Goal: Task Accomplishment & Management: Manage account settings

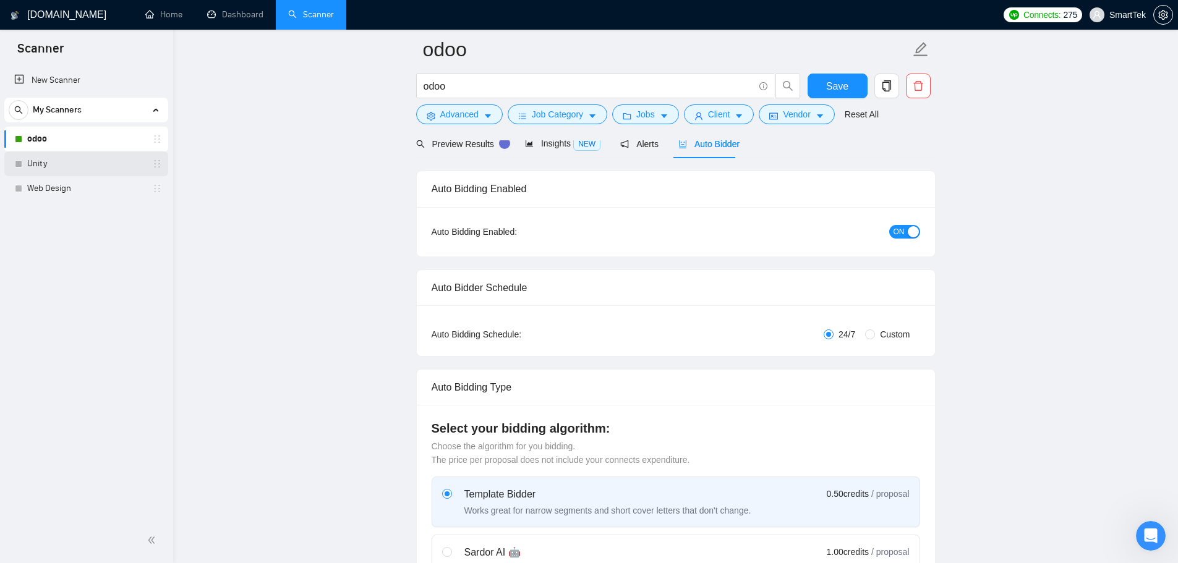
click at [90, 161] on link "Unity" at bounding box center [86, 164] width 118 height 25
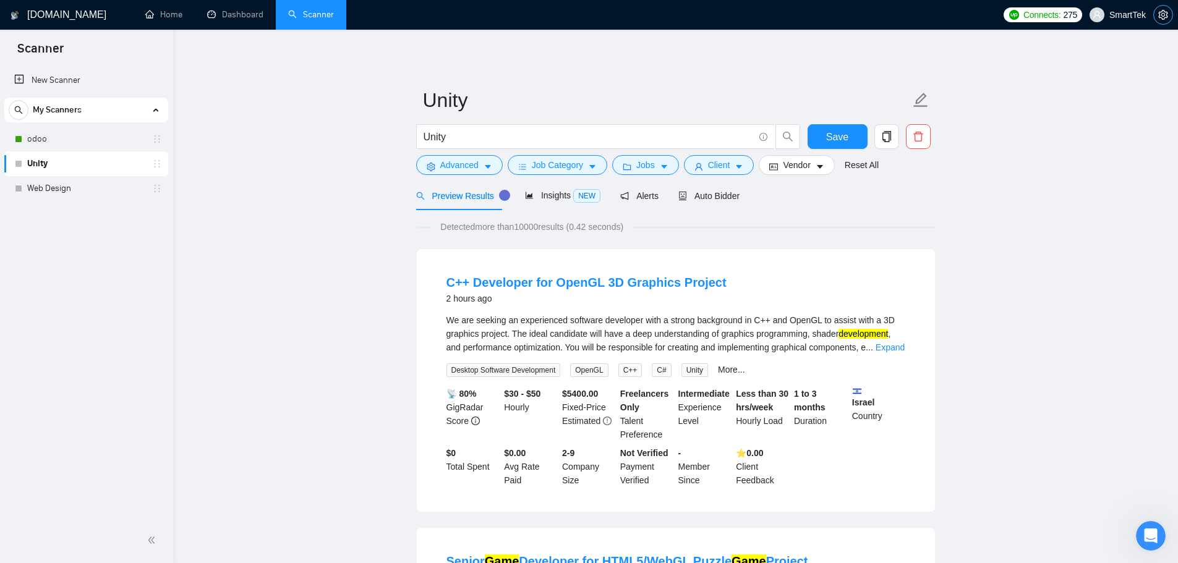
click at [1163, 13] on icon "setting" at bounding box center [1163, 15] width 10 height 10
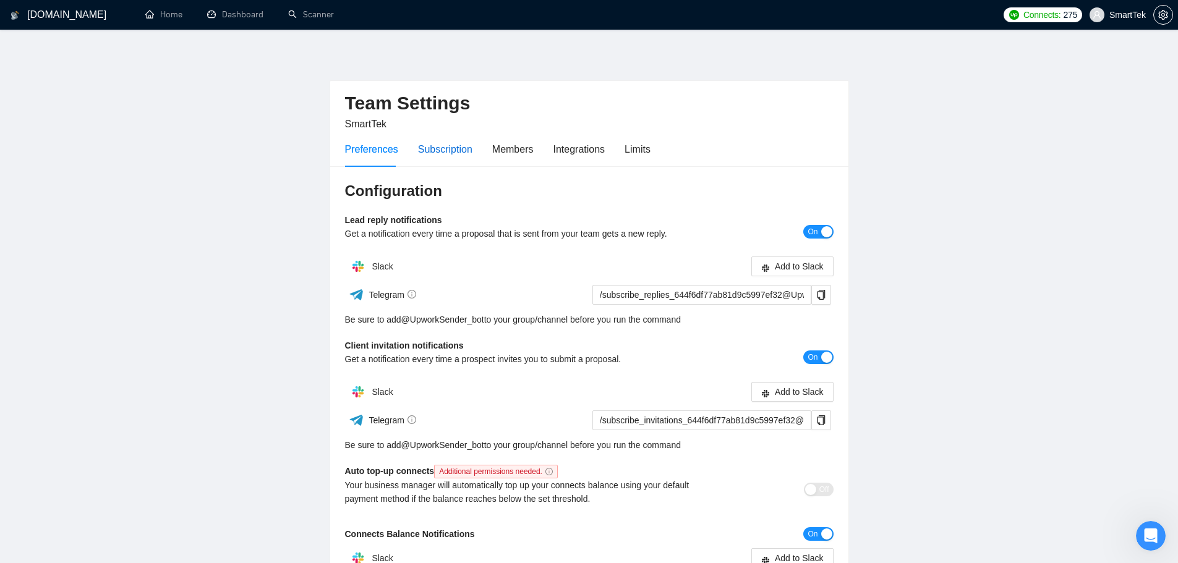
click at [439, 151] on div "Subscription" at bounding box center [445, 149] width 54 height 15
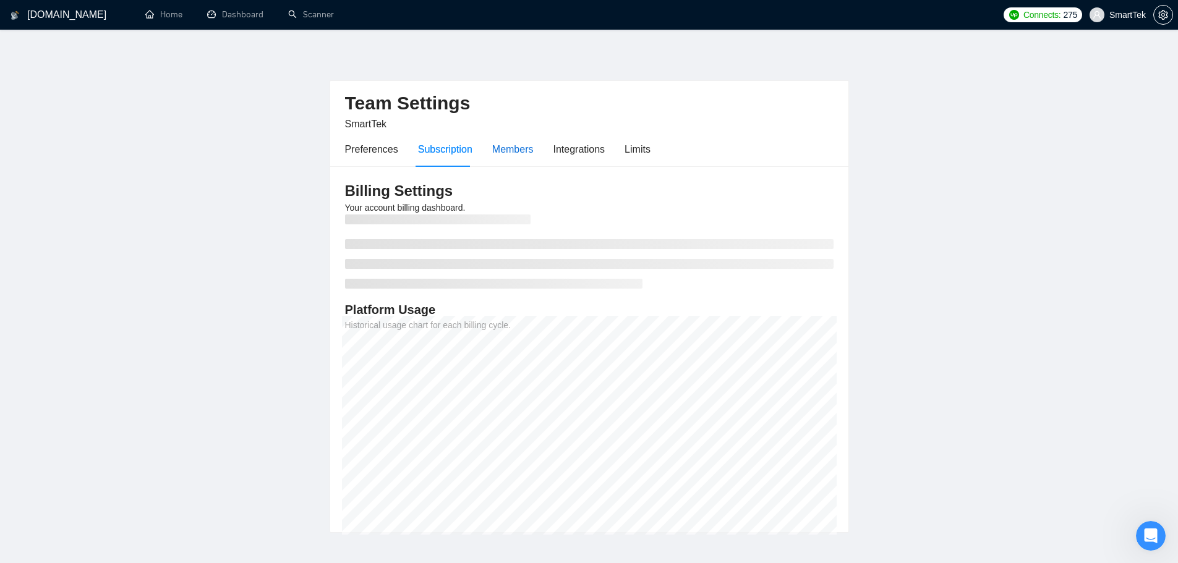
click at [510, 150] on div "Members" at bounding box center [512, 149] width 41 height 15
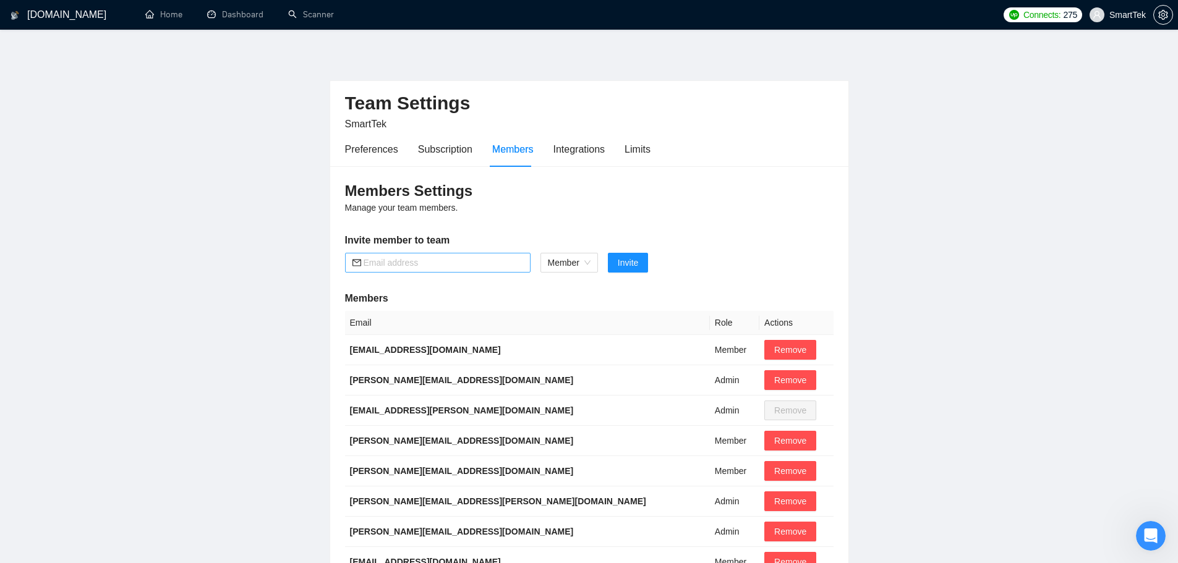
click at [424, 266] on input "text" at bounding box center [444, 263] width 160 height 14
paste input "[EMAIL_ADDRESS][DOMAIN_NAME]"
click at [589, 264] on span "Member" at bounding box center [569, 263] width 43 height 19
type input "[EMAIL_ADDRESS][DOMAIN_NAME]"
click at [589, 264] on span "Member" at bounding box center [569, 263] width 43 height 19
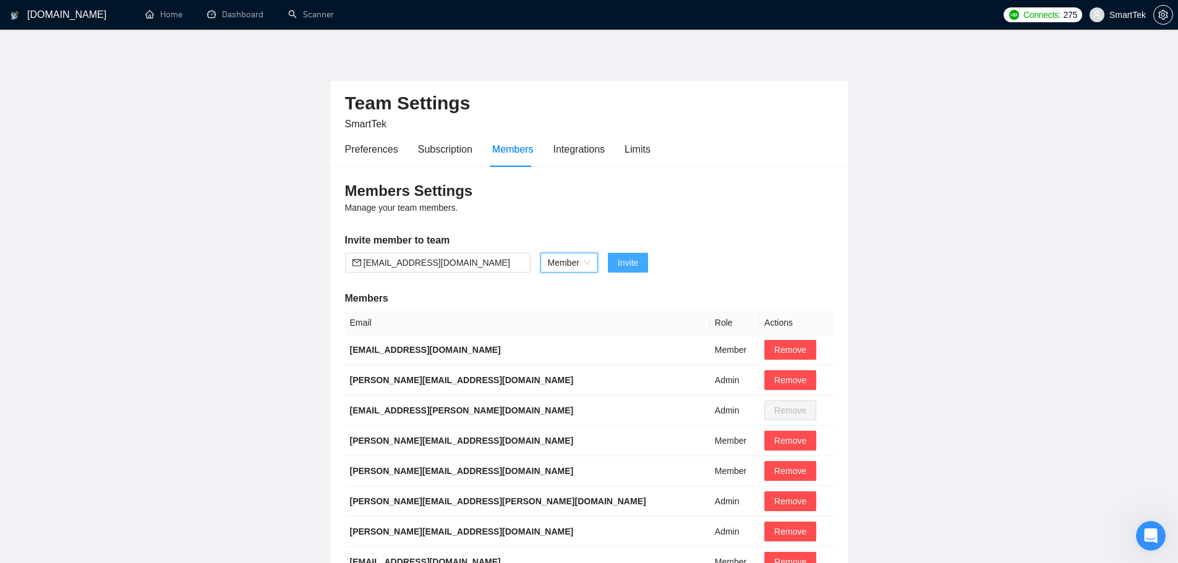
click at [628, 267] on span "Invite" at bounding box center [628, 263] width 20 height 14
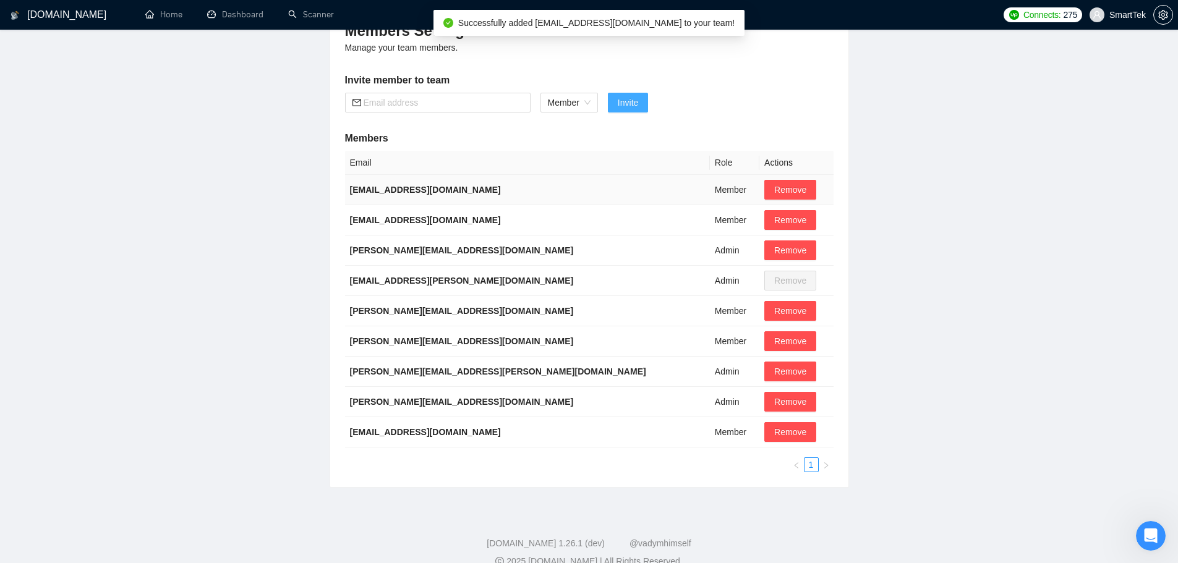
scroll to position [180, 0]
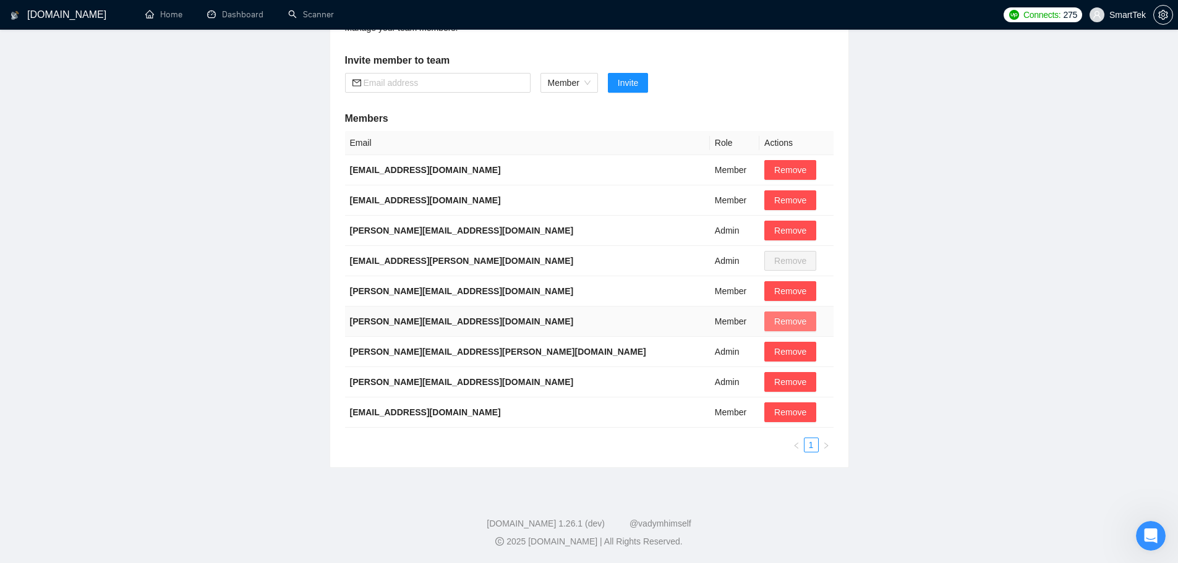
click at [774, 325] on span "Remove" at bounding box center [790, 322] width 32 height 14
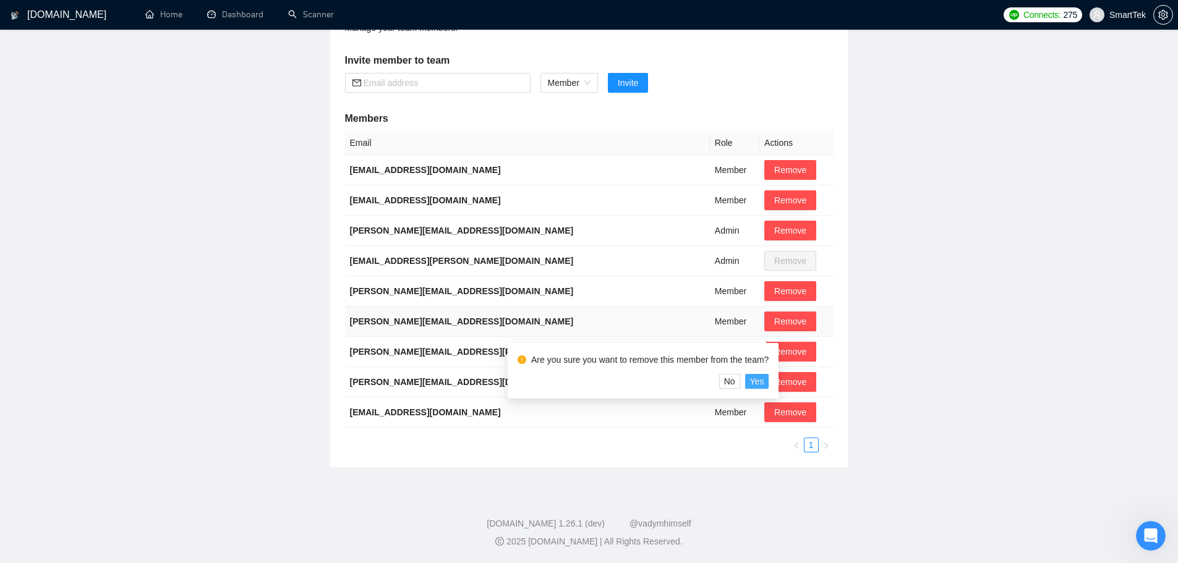
click at [758, 378] on span "Yes" at bounding box center [757, 382] width 14 height 14
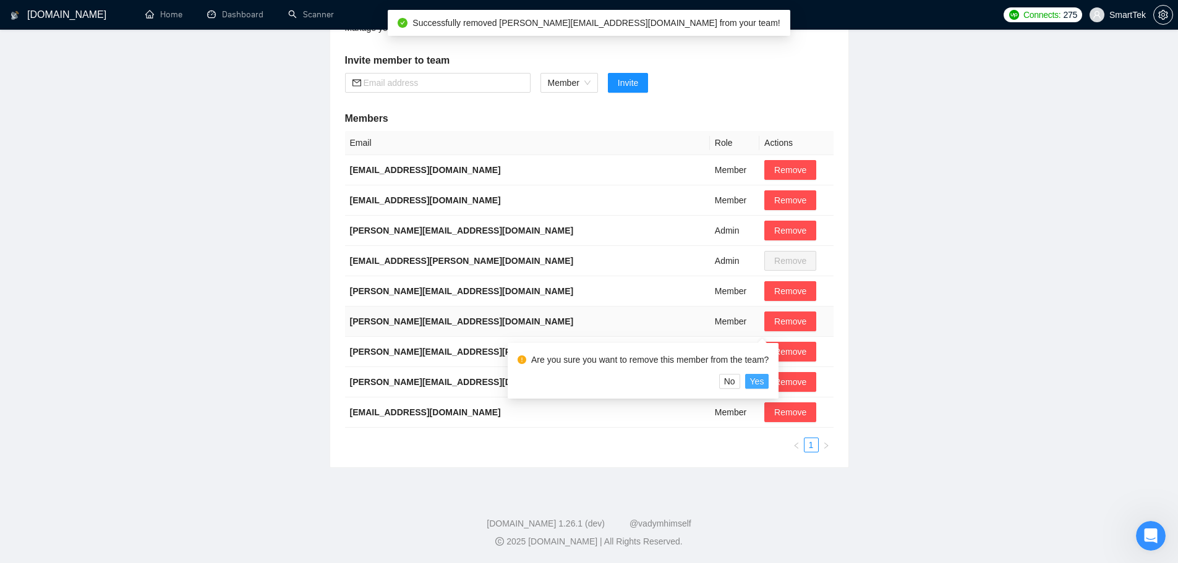
click at [758, 381] on span "Yes" at bounding box center [757, 382] width 14 height 14
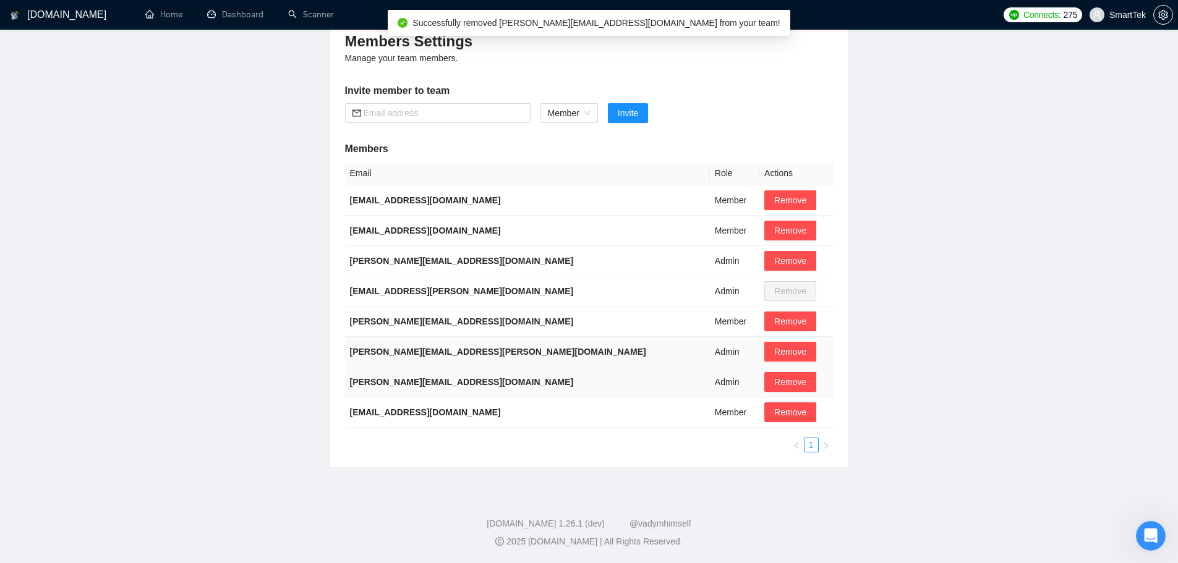
scroll to position [150, 0]
click at [774, 382] on span "Remove" at bounding box center [790, 382] width 32 height 14
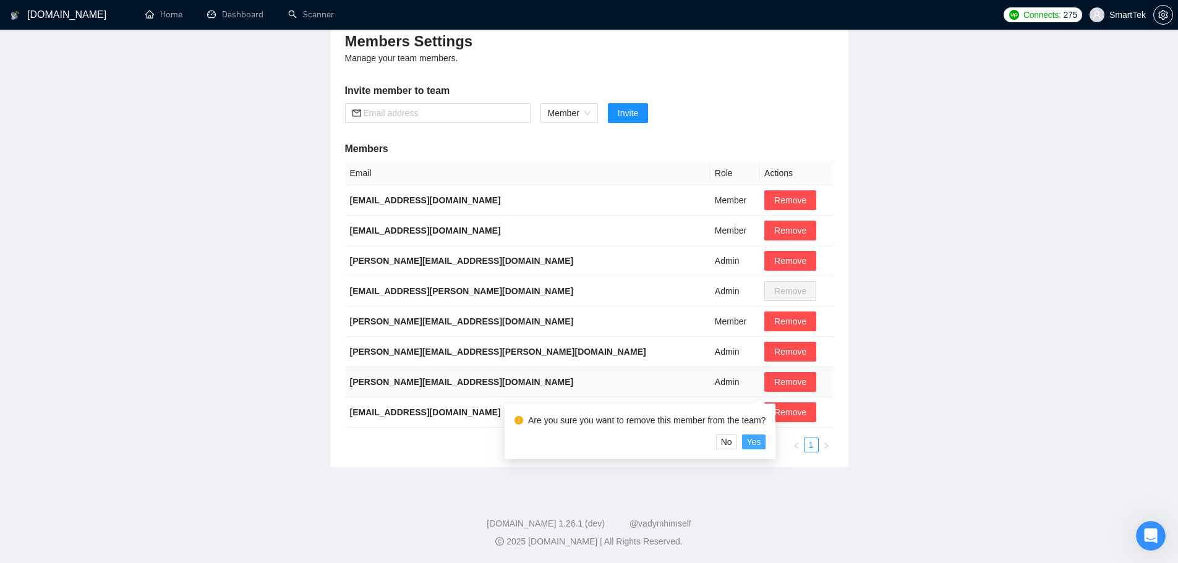
click at [756, 442] on span "Yes" at bounding box center [754, 442] width 14 height 14
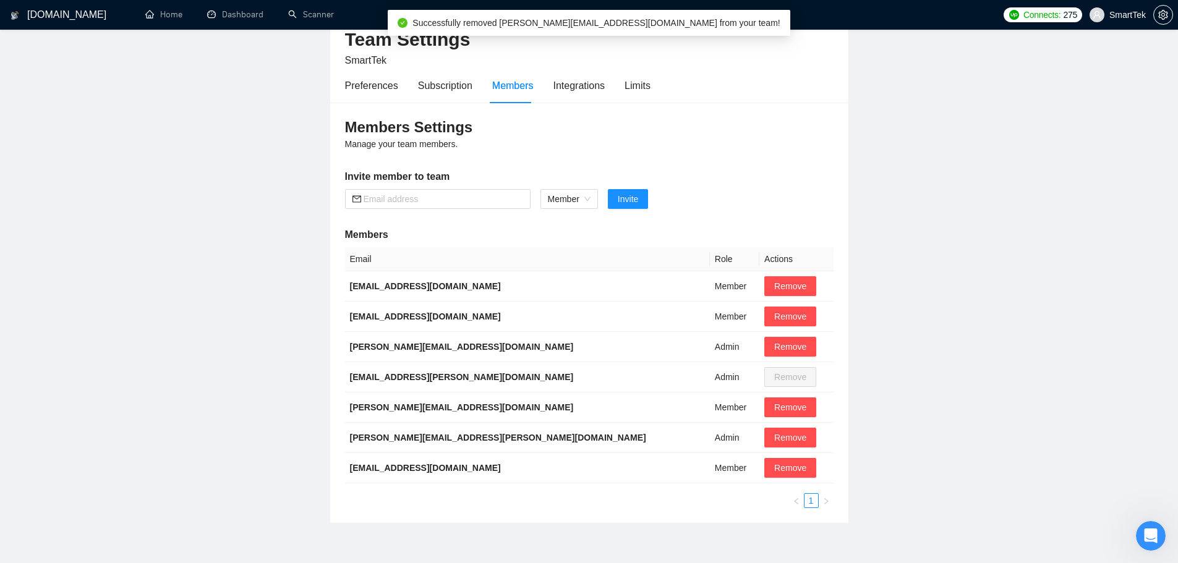
scroll to position [0, 0]
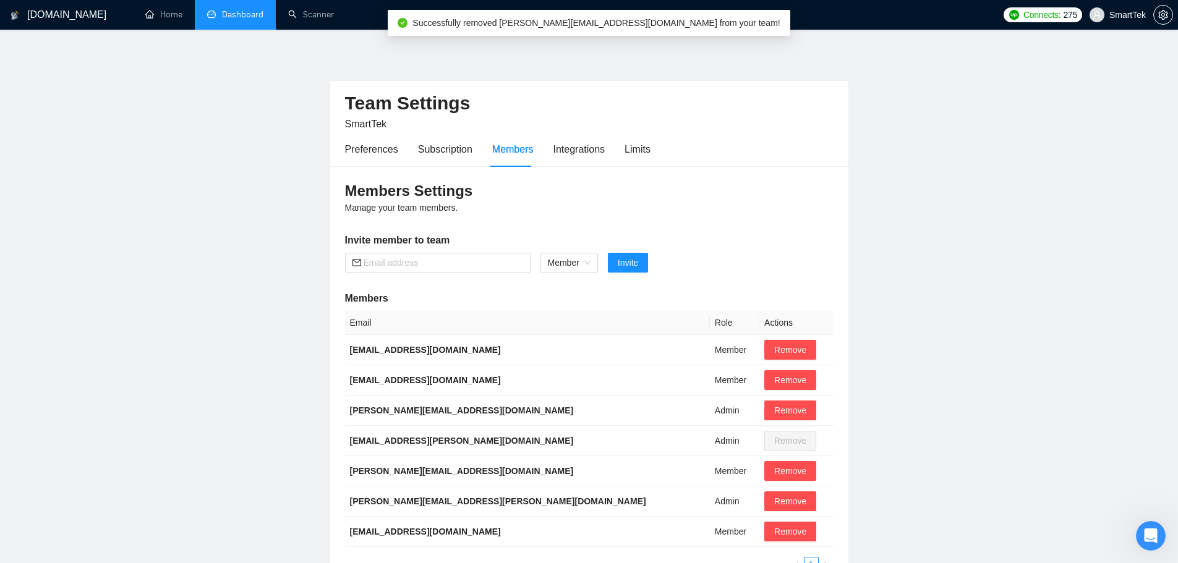
click at [225, 9] on link "Dashboard" at bounding box center [235, 14] width 56 height 11
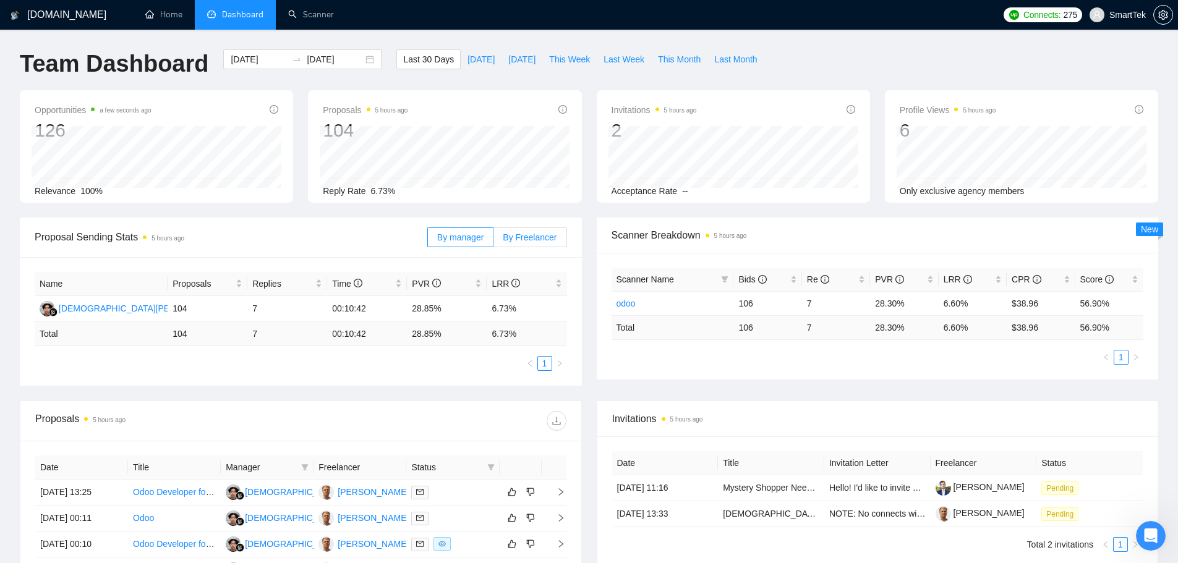
click at [545, 235] on span "By Freelancer" at bounding box center [530, 238] width 54 height 10
click at [494, 241] on input "By Freelancer" at bounding box center [494, 241] width 0 height 0
click at [471, 234] on span "By manager" at bounding box center [460, 238] width 46 height 10
click at [428, 241] on input "By manager" at bounding box center [428, 241] width 0 height 0
click at [525, 236] on span "By Freelancer" at bounding box center [530, 238] width 54 height 10
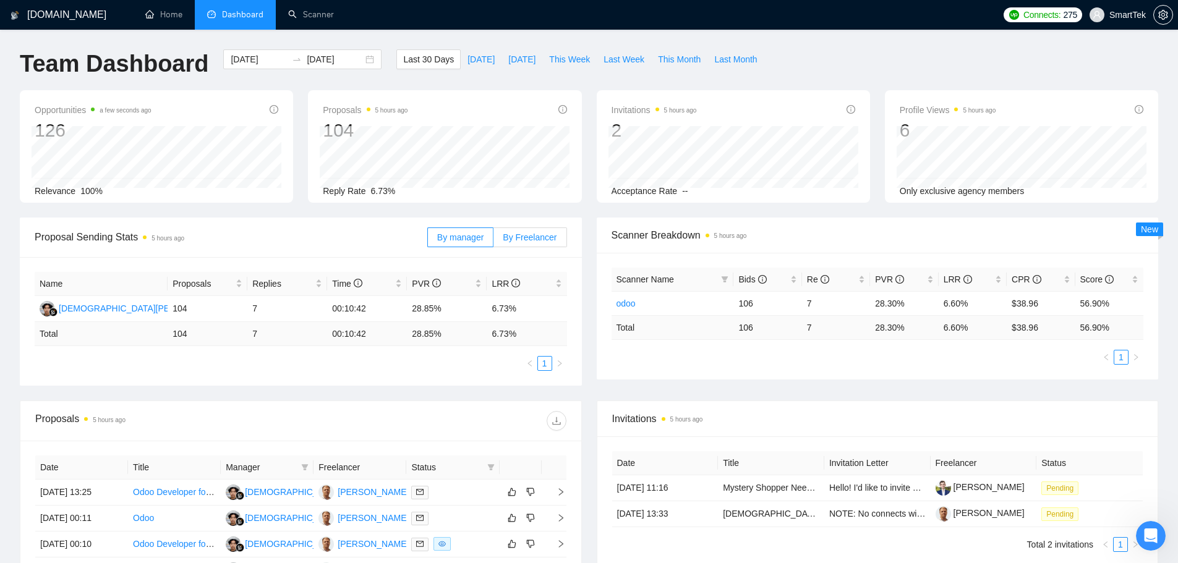
click at [532, 228] on label "By Freelancer" at bounding box center [530, 238] width 73 height 20
click at [494, 241] on input "By Freelancer" at bounding box center [494, 241] width 0 height 0
click at [80, 307] on div "[PERSON_NAME]" at bounding box center [94, 309] width 71 height 14
click at [299, 14] on link "Scanner" at bounding box center [311, 14] width 46 height 11
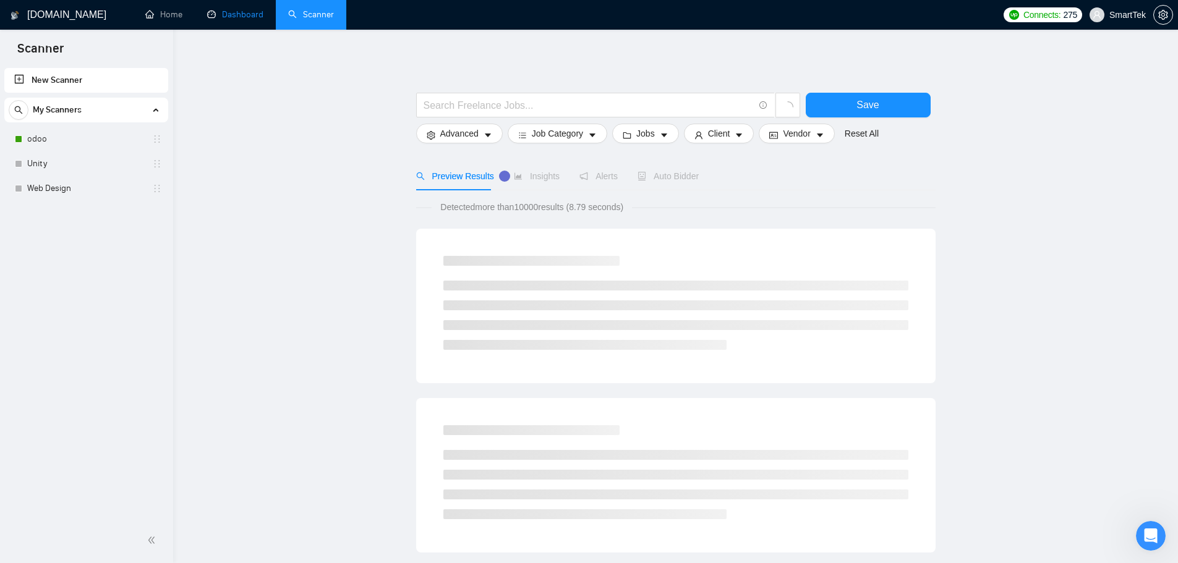
click at [236, 14] on link "Dashboard" at bounding box center [235, 14] width 56 height 11
